Goal: Transaction & Acquisition: Purchase product/service

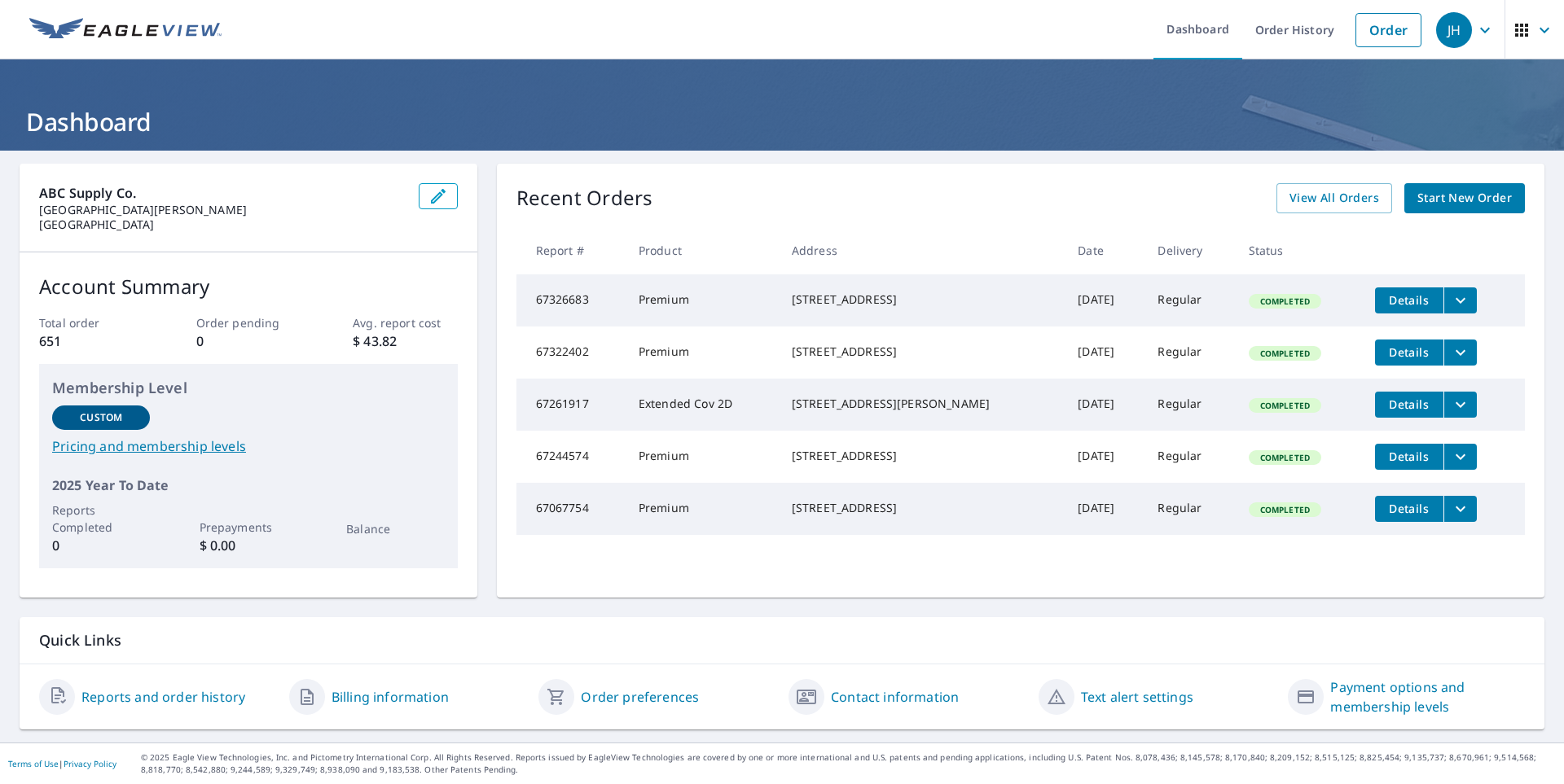
click at [1450, 198] on span "Start New Order" at bounding box center [1465, 198] width 95 height 21
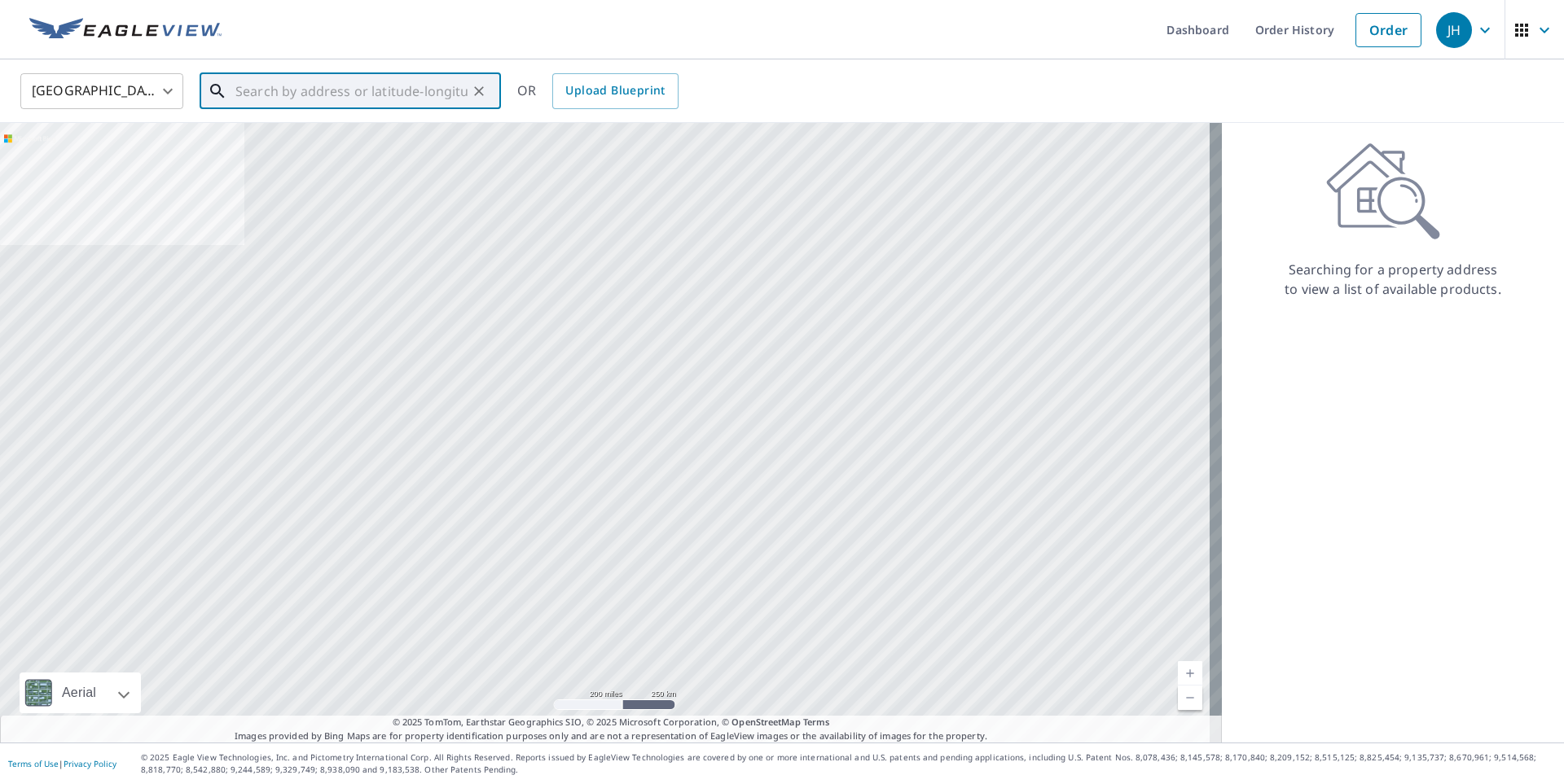
click at [375, 84] on input "text" at bounding box center [351, 90] width 232 height 46
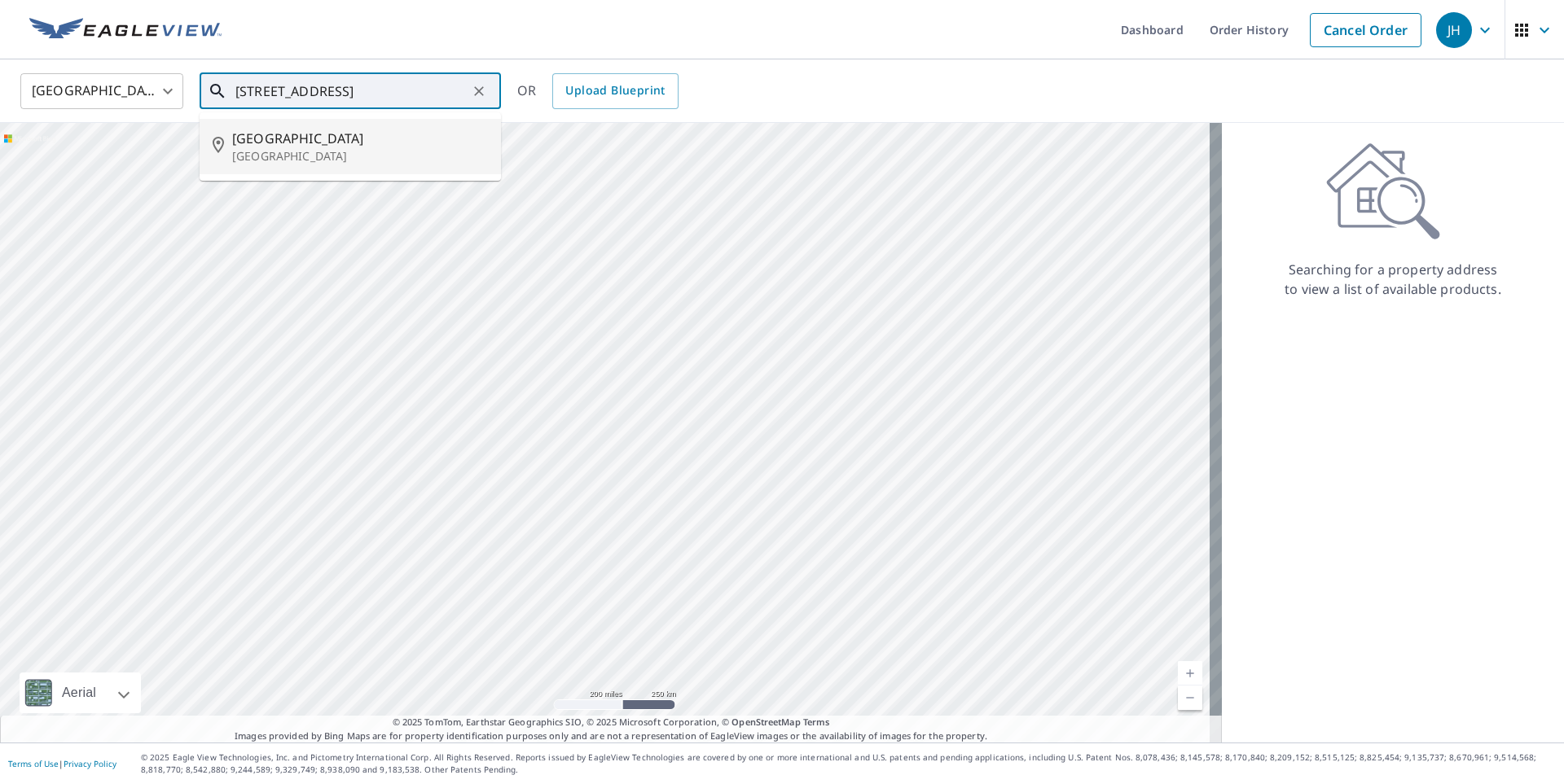
click at [348, 145] on span "[GEOGRAPHIC_DATA]" at bounding box center [359, 138] width 256 height 20
type input "[STREET_ADDRESS][PERSON_NAME]"
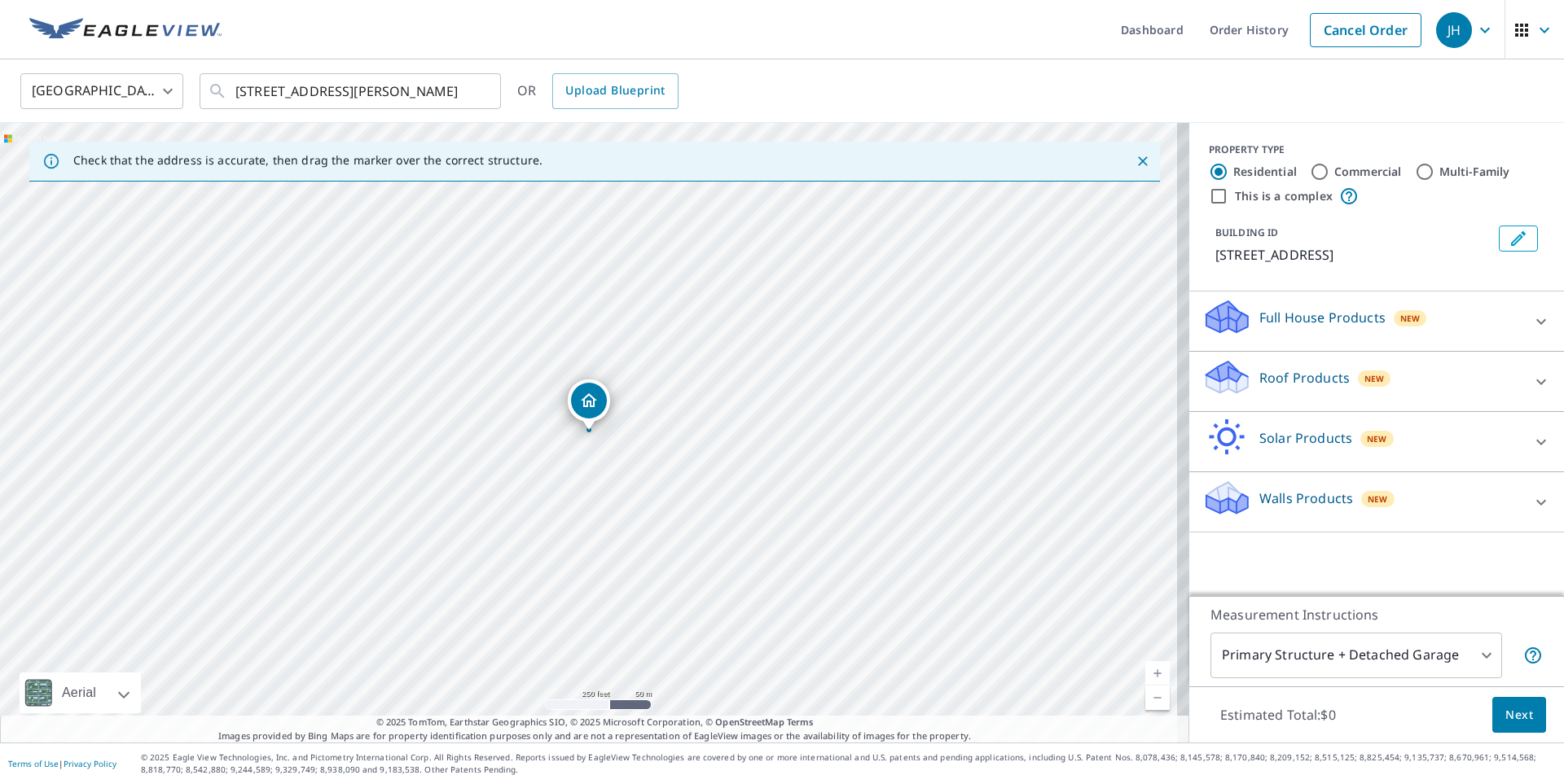
click at [1269, 376] on p "Roof Products" at bounding box center [1304, 377] width 90 height 20
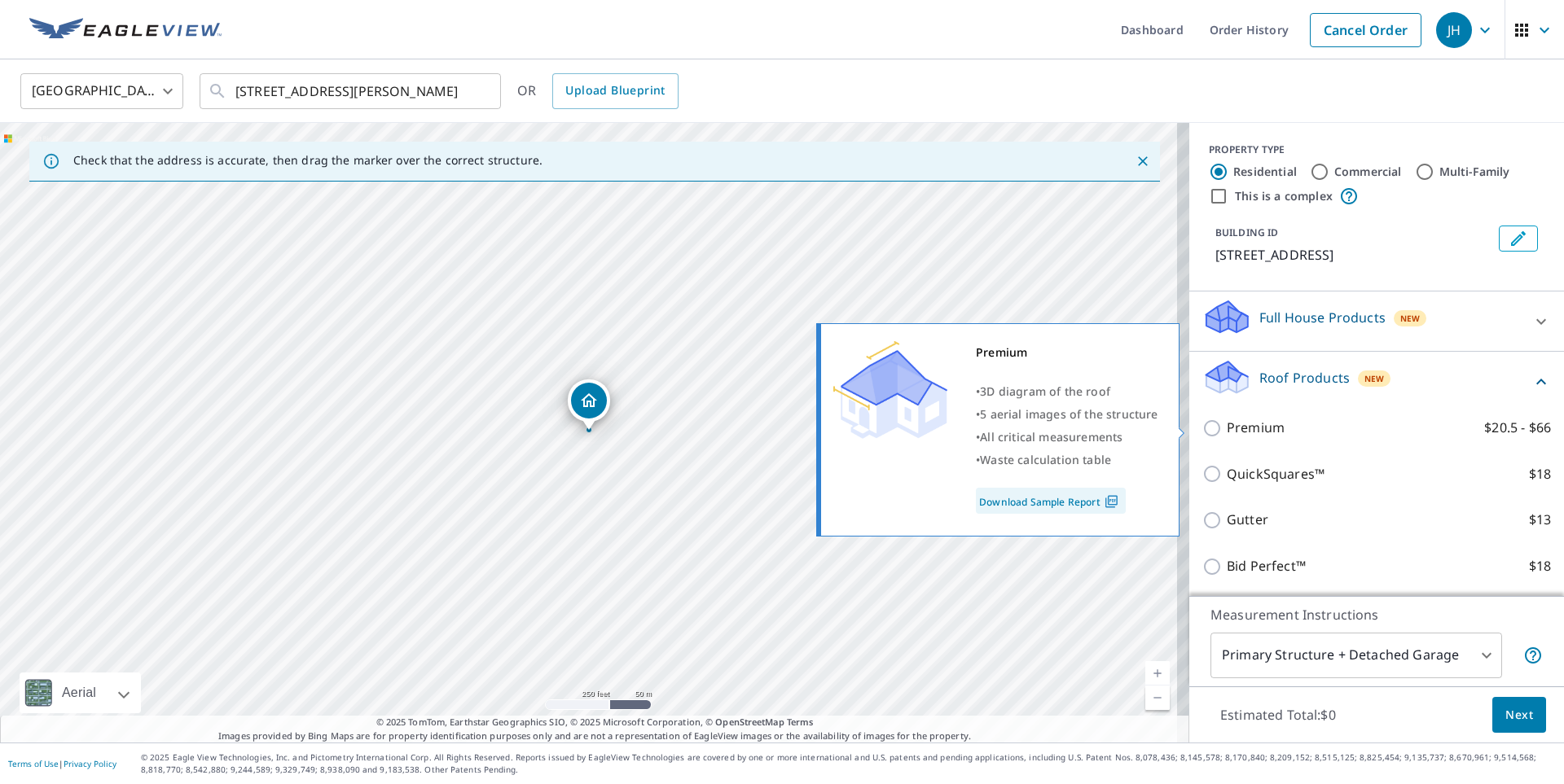
click at [1244, 425] on p "Premium" at bounding box center [1256, 428] width 58 height 21
click at [1227, 425] on input "Premium $20.5 - $66" at bounding box center [1214, 428] width 24 height 20
checkbox input "true"
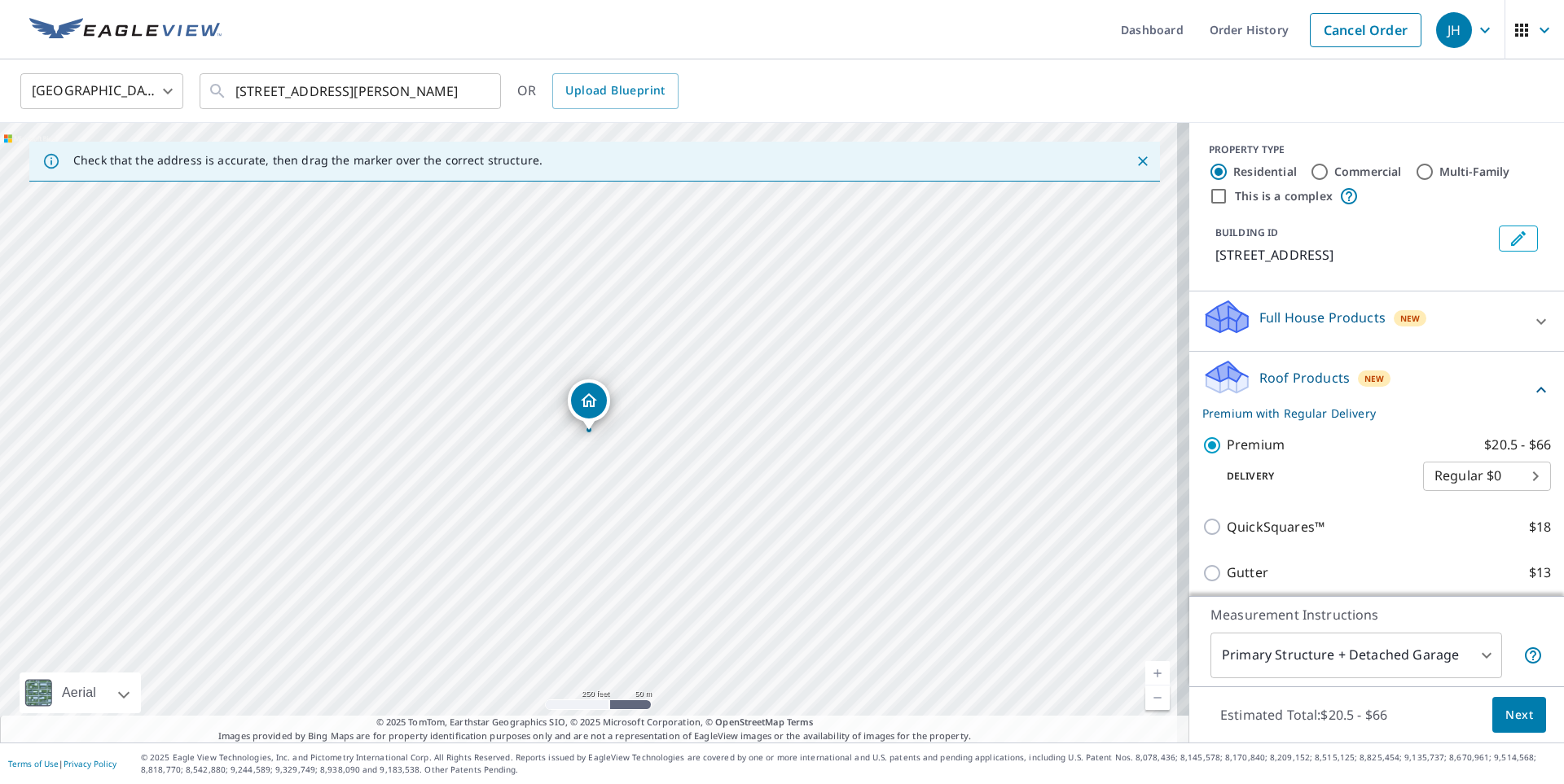
click at [1500, 703] on button "Next" at bounding box center [1519, 715] width 53 height 37
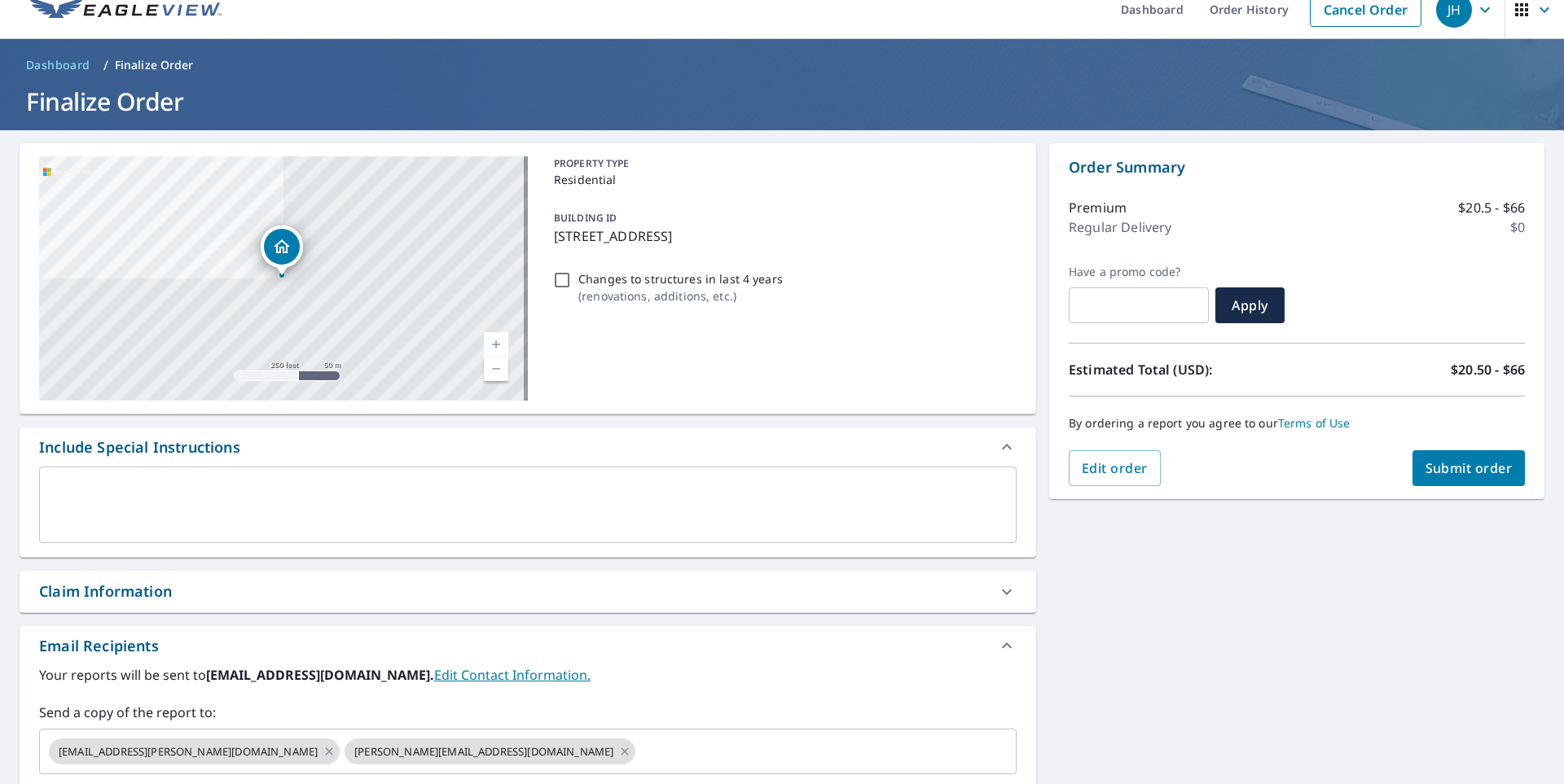
scroll to position [82, 0]
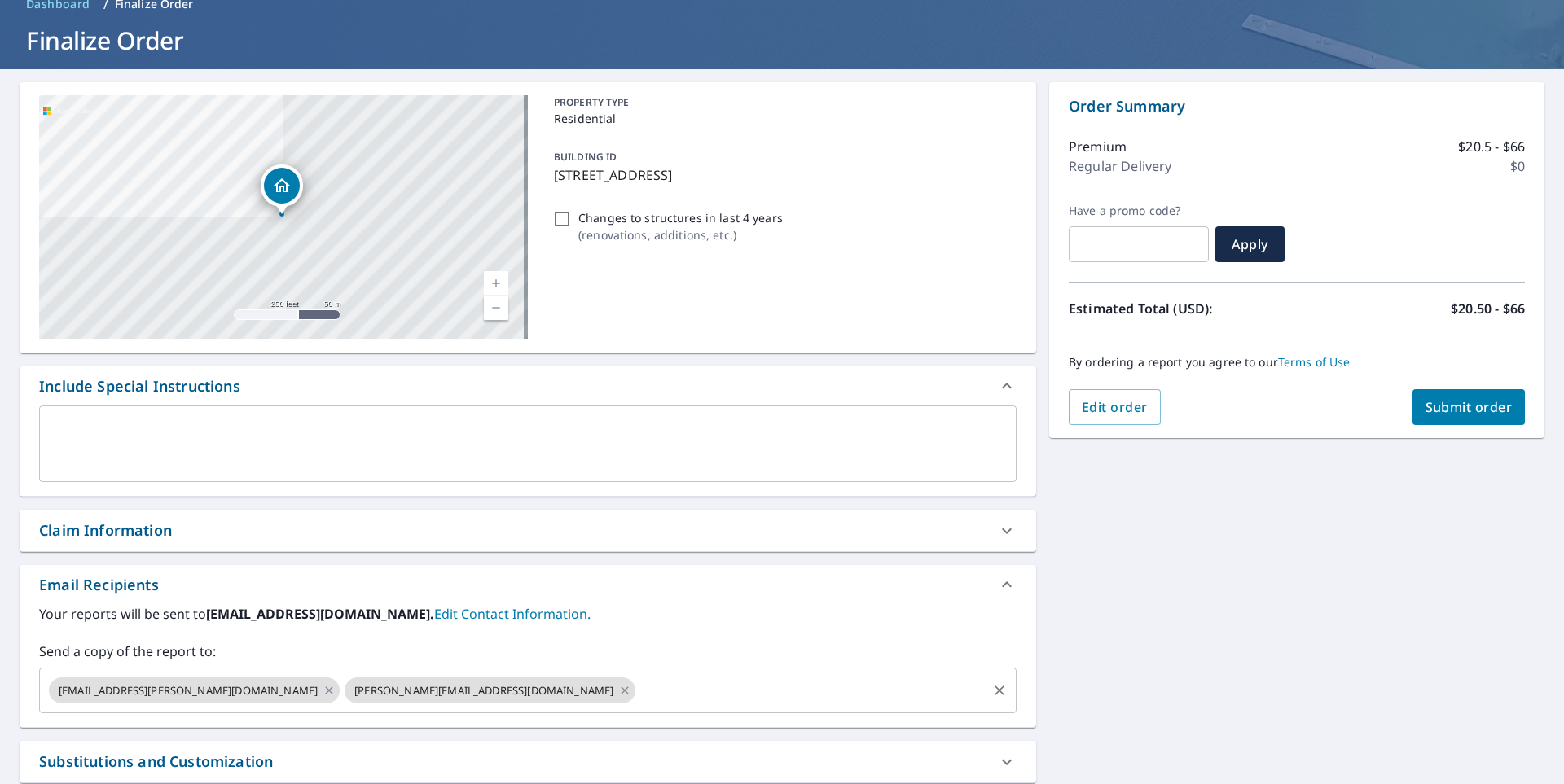
click at [618, 694] on icon at bounding box center [624, 690] width 13 height 18
click at [1467, 409] on span "Submit order" at bounding box center [1468, 407] width 87 height 18
checkbox input "true"
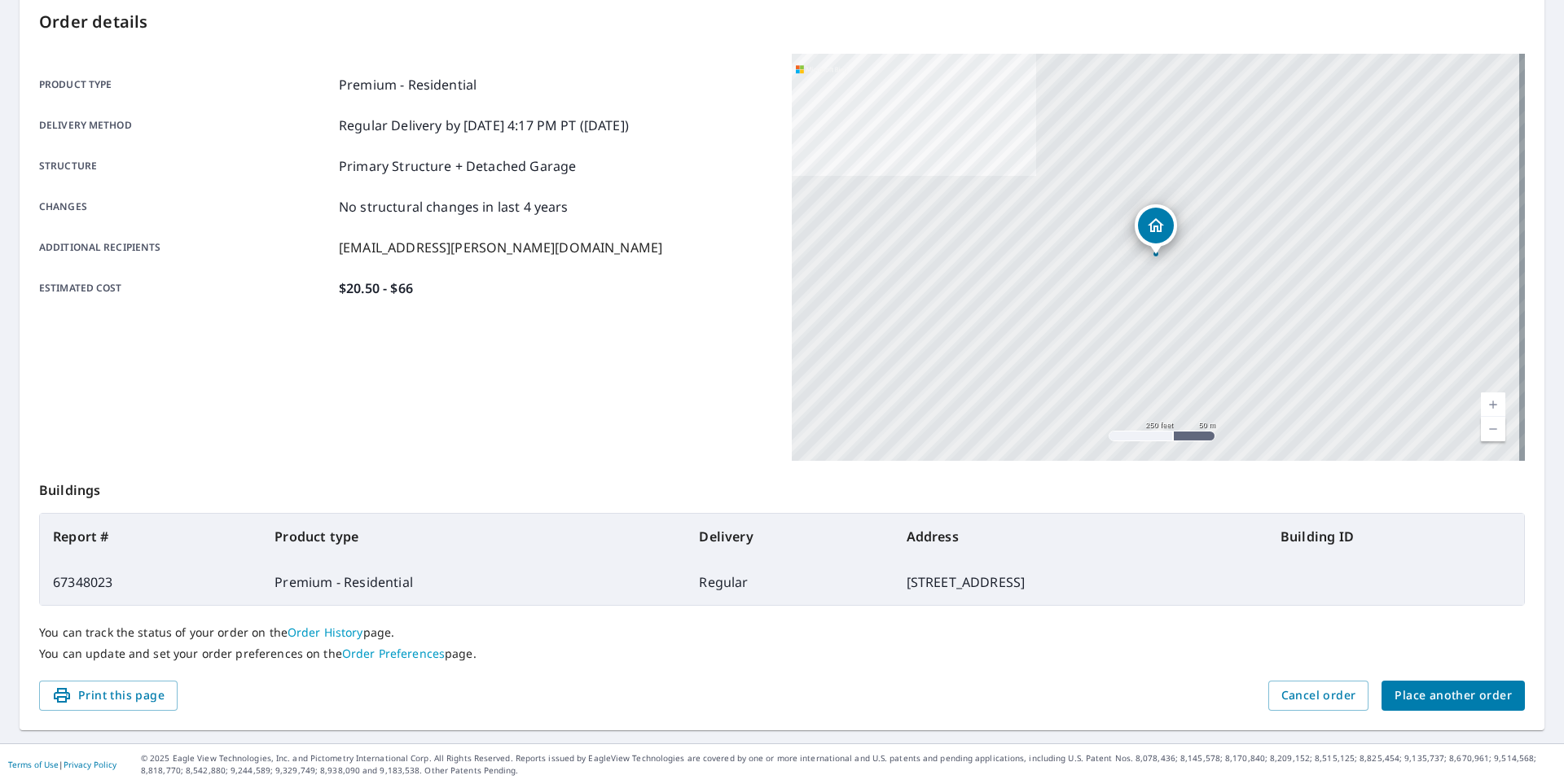
scroll to position [174, 0]
click at [1419, 692] on span "Place another order" at bounding box center [1453, 695] width 117 height 21
